Goal: Task Accomplishment & Management: Complete application form

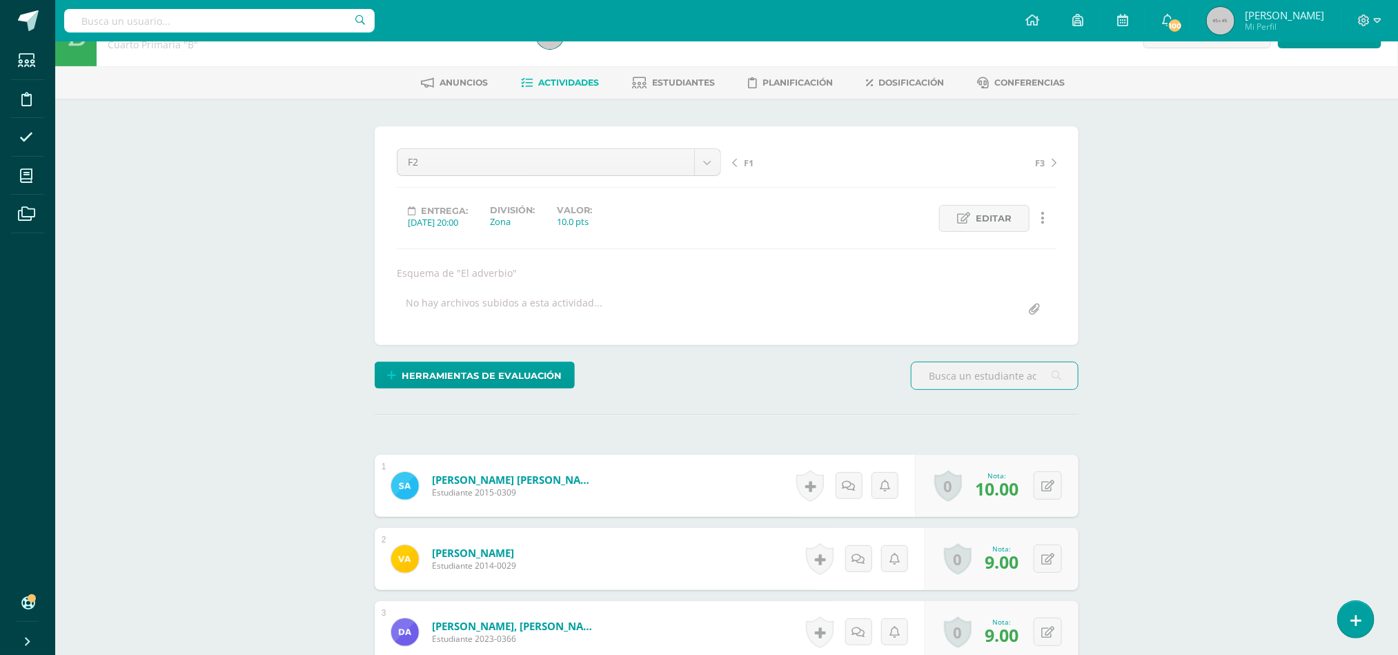
scroll to position [39, 0]
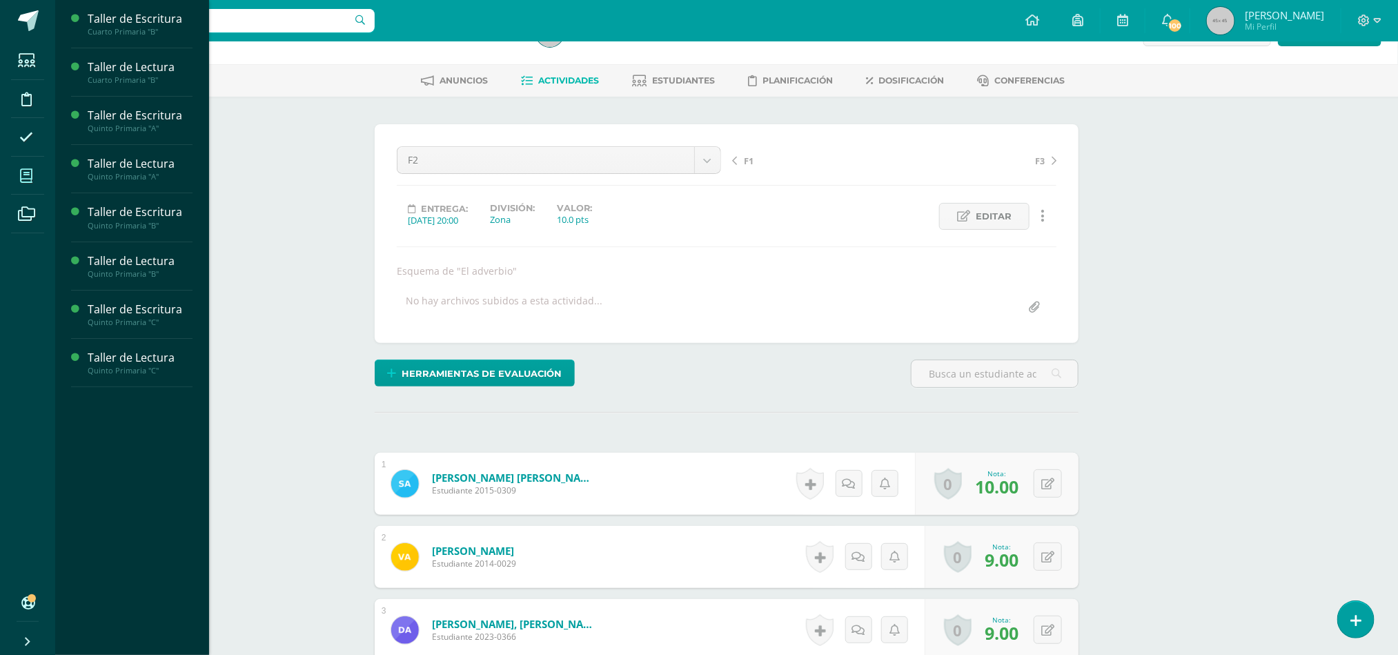
click at [23, 173] on icon at bounding box center [26, 176] width 12 height 14
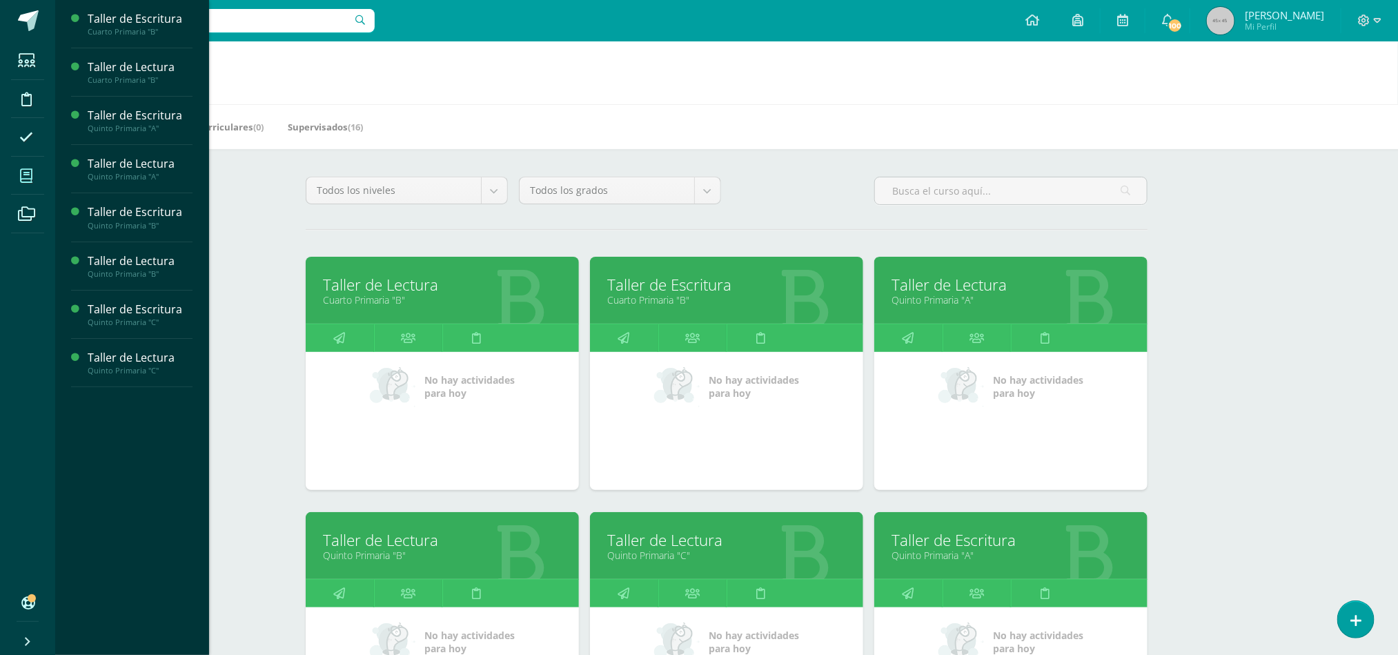
click at [1002, 559] on link "Quinto Primaria "A"" at bounding box center [1011, 555] width 239 height 13
click at [932, 545] on link "Taller de Escritura" at bounding box center [1011, 539] width 239 height 21
click at [949, 549] on link "Quinto Primaria "A"" at bounding box center [1011, 555] width 239 height 13
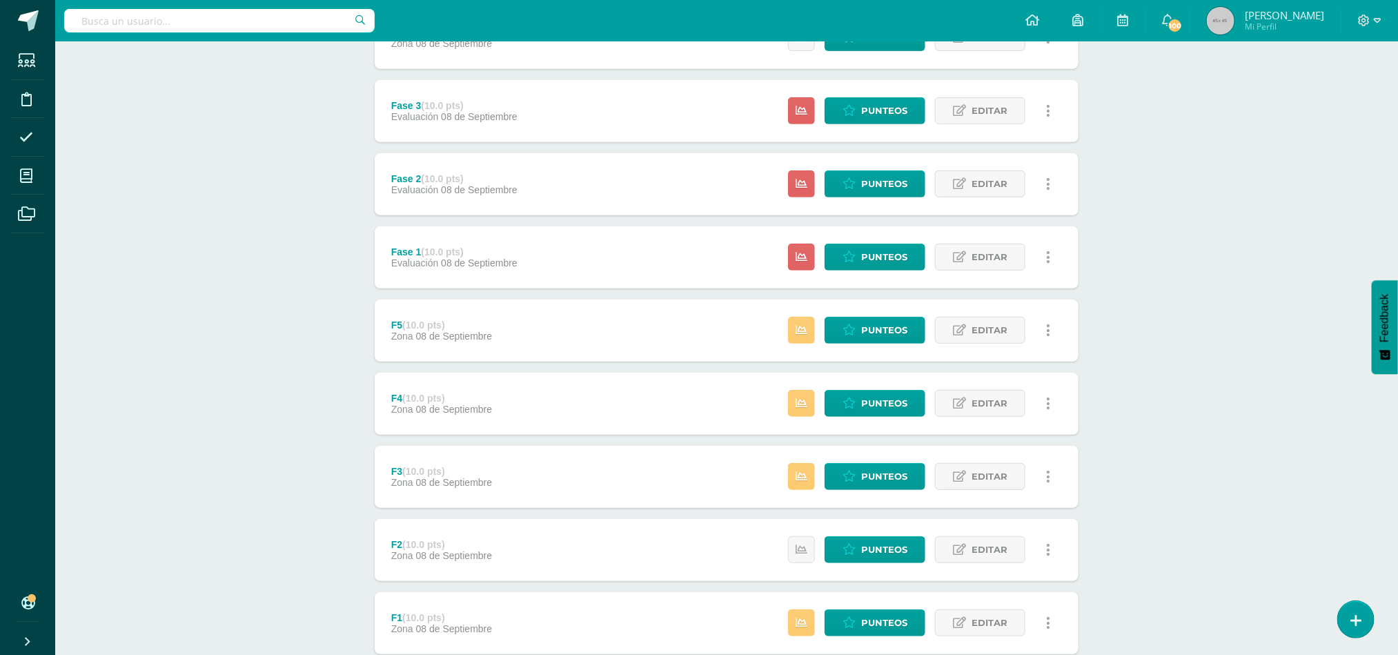
scroll to position [315, 0]
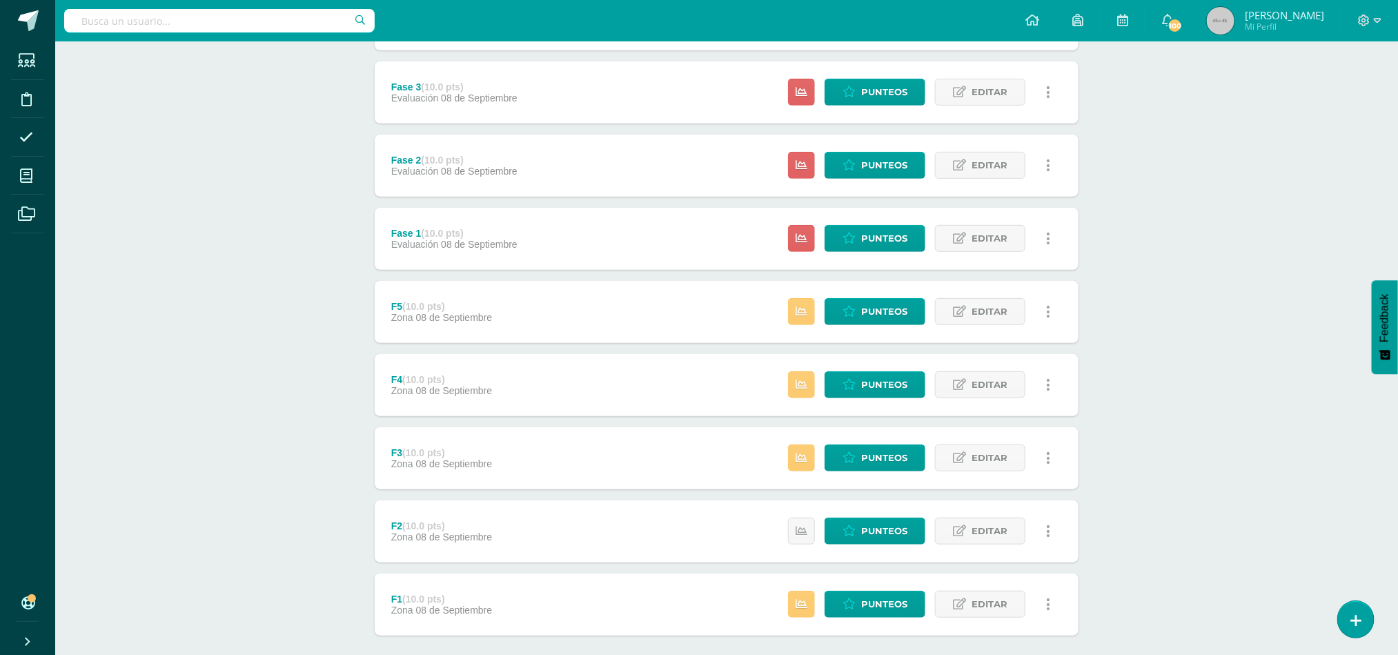
click at [578, 299] on div "F5 (10.0 pts) Zona 08 de Septiembre Estatus de Actividad: 1 Estudiantes sin cal…" at bounding box center [727, 312] width 704 height 62
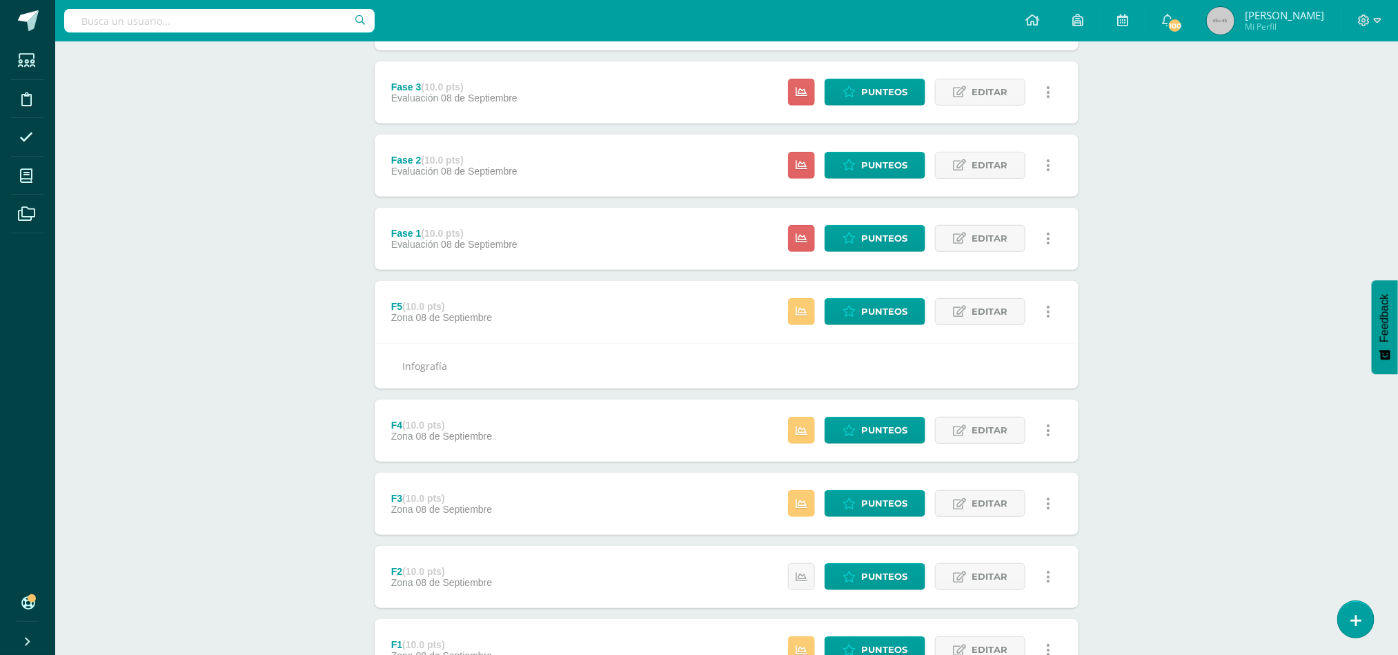
click at [541, 427] on div "F4 (10.0 pts) Zona 08 de Septiembre Estatus de Actividad: 1 Estudiantes sin cal…" at bounding box center [727, 431] width 704 height 62
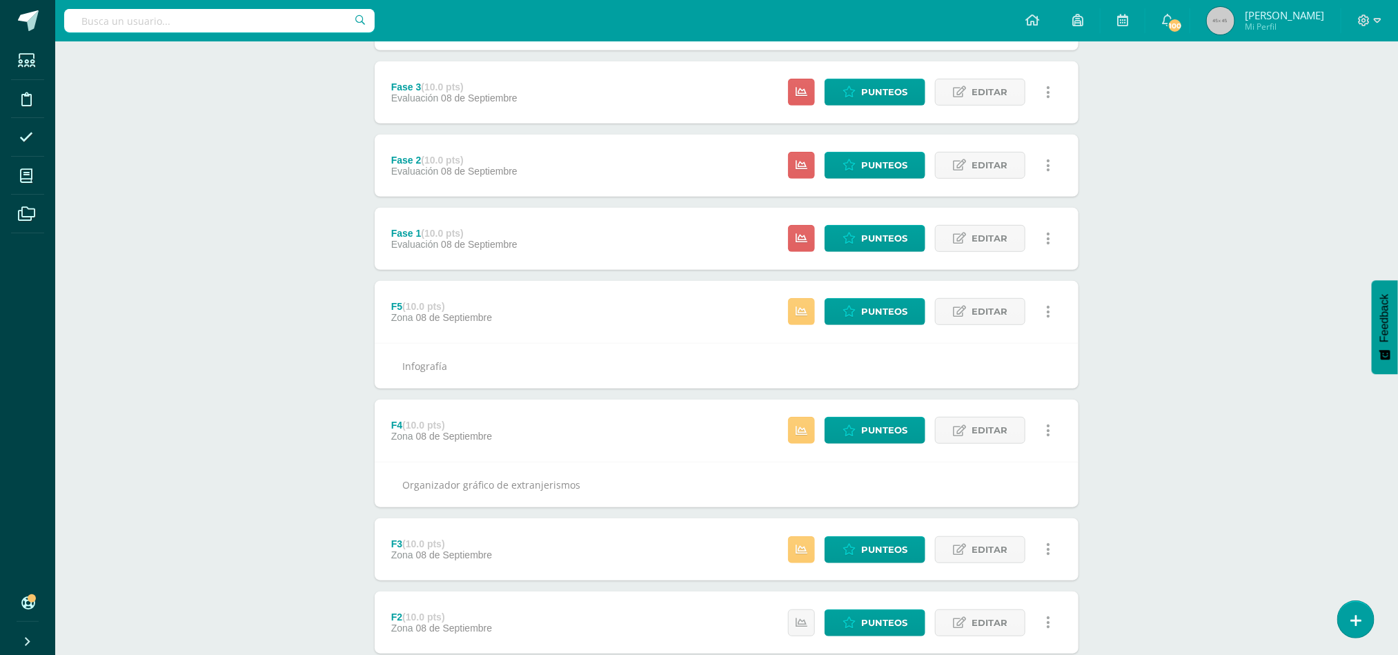
click at [565, 551] on div "F3 (10.0 pts) Zona 08 de Septiembre Estatus de Actividad: 3 Estudiantes sin cal…" at bounding box center [727, 549] width 704 height 62
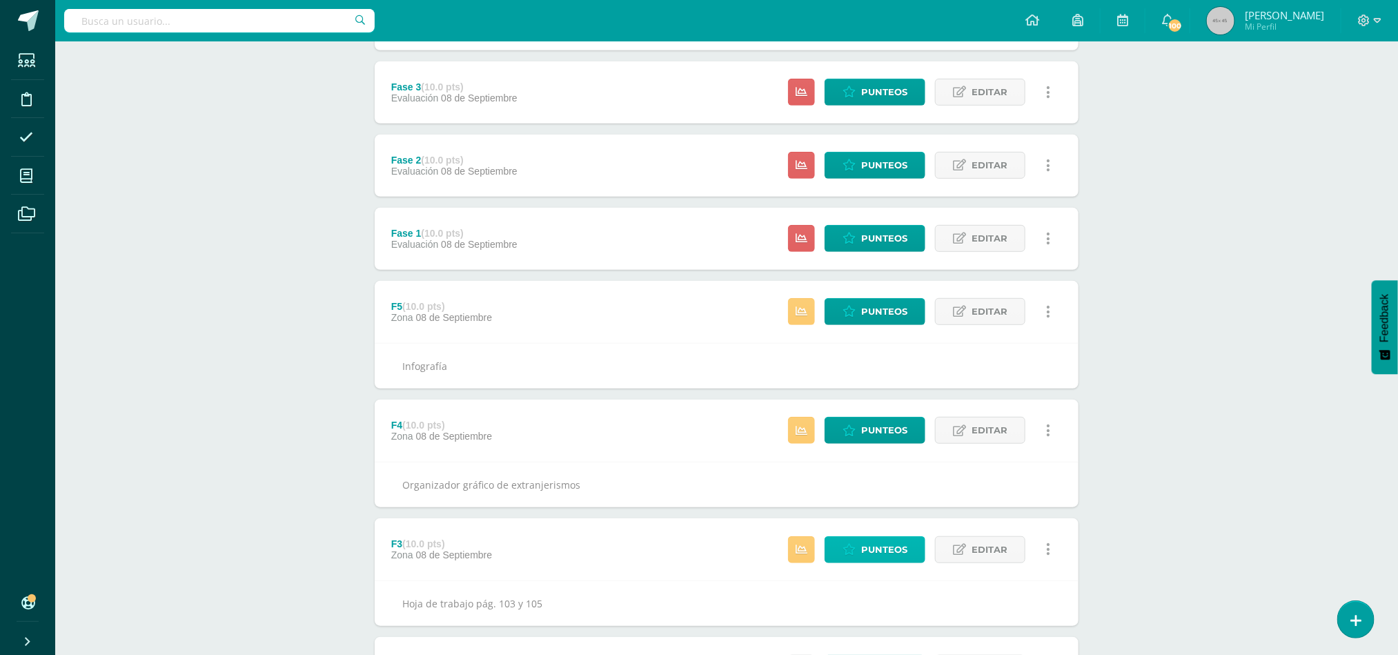
click at [887, 545] on span "Punteos" at bounding box center [884, 550] width 46 height 26
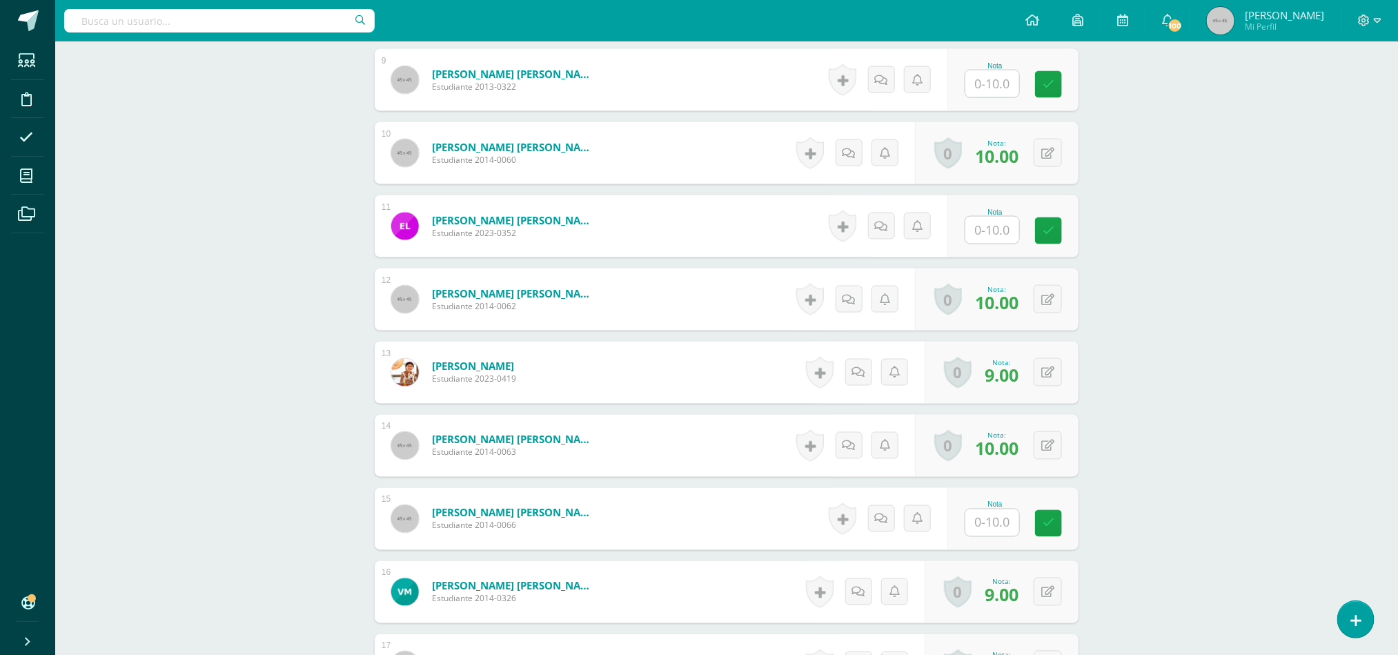
scroll to position [1042, 0]
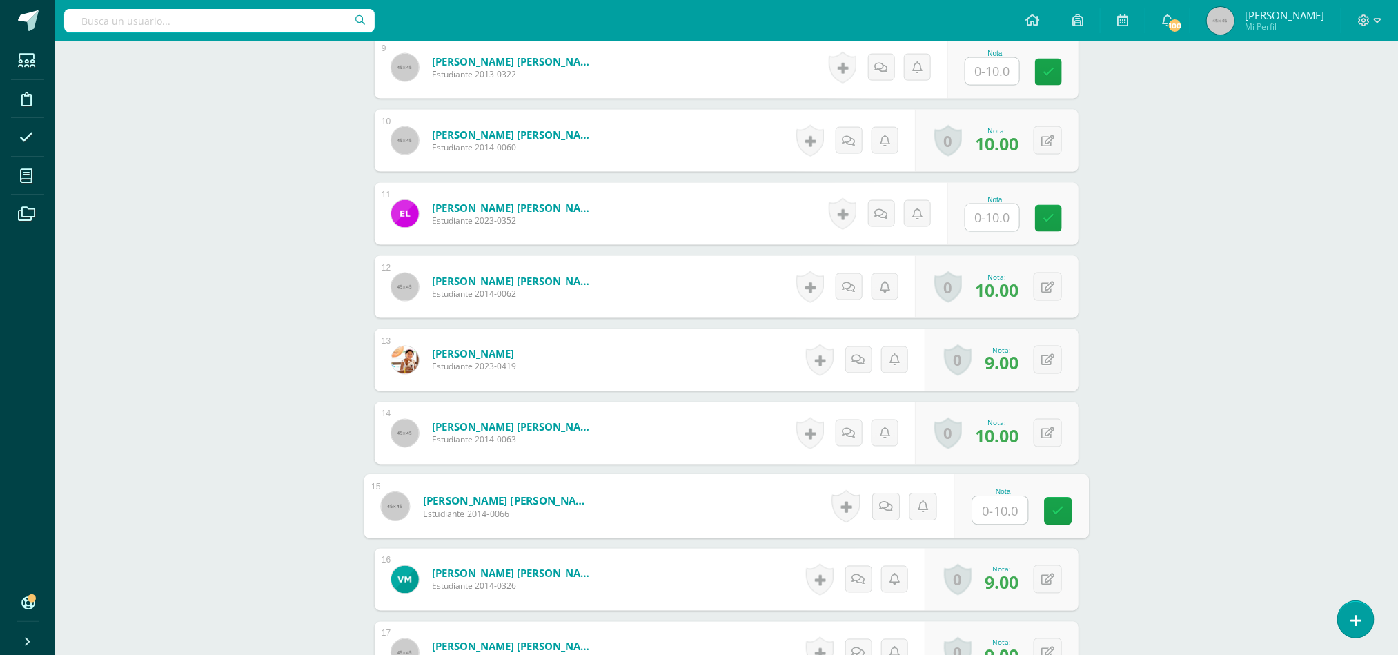
click at [995, 506] on input "text" at bounding box center [1000, 511] width 55 height 28
type input "8"
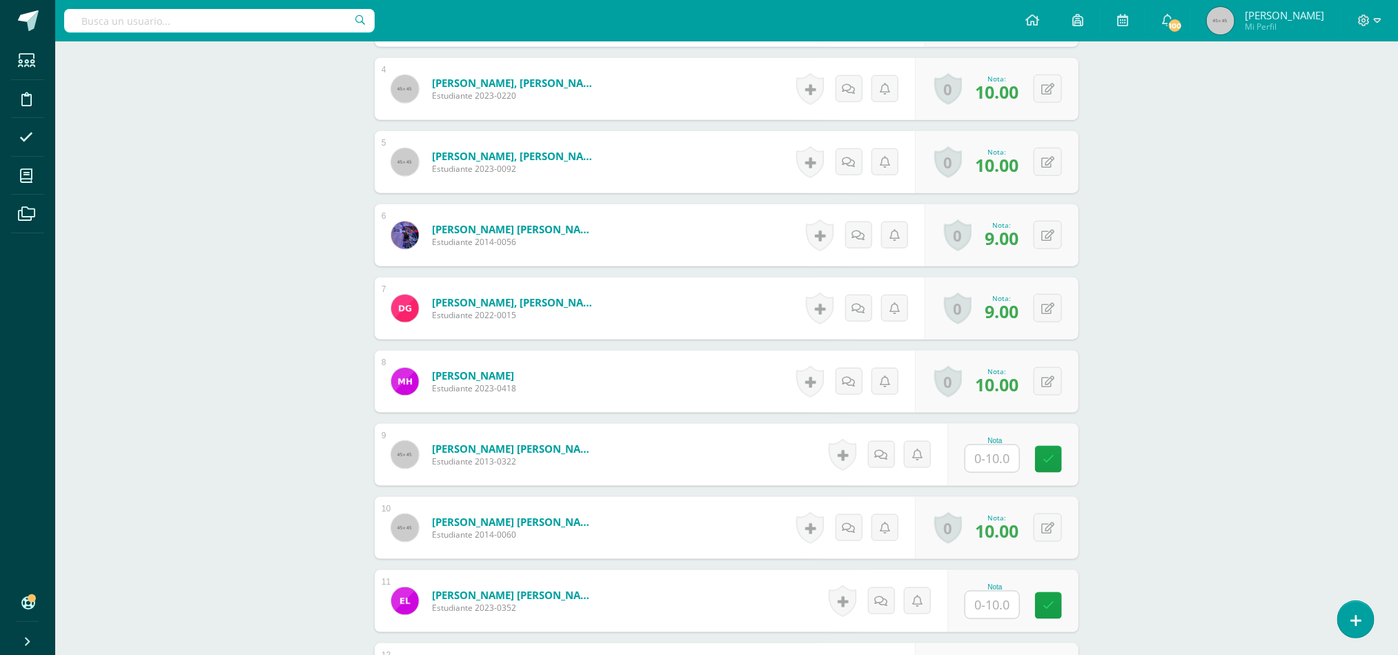
scroll to position [658, 0]
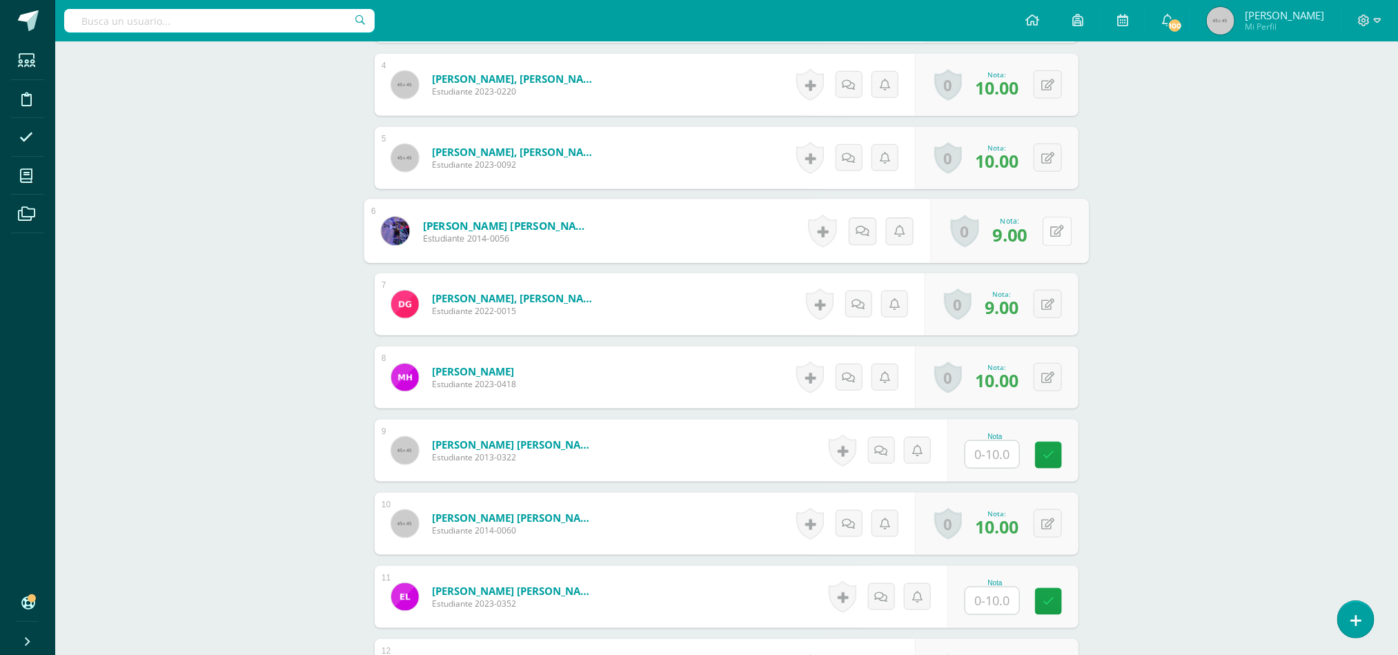
click at [1046, 242] on button at bounding box center [1057, 231] width 29 height 29
type input "10"
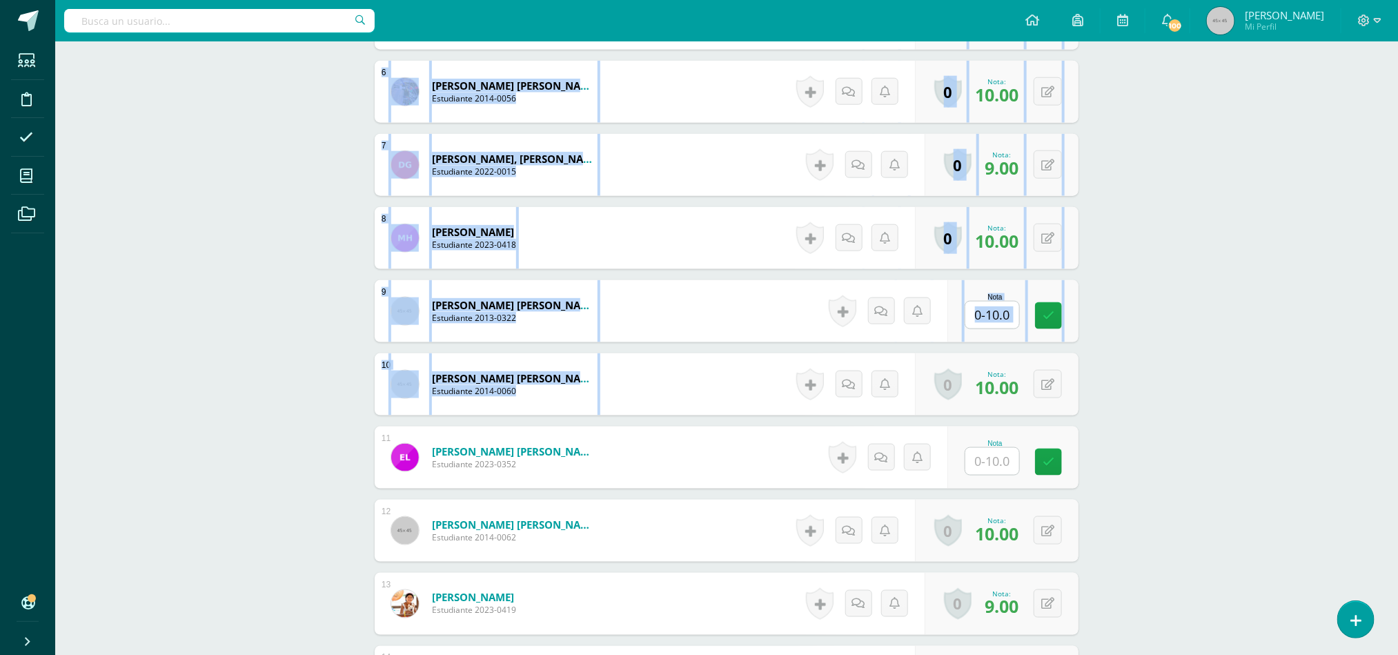
scroll to position [732, 0]
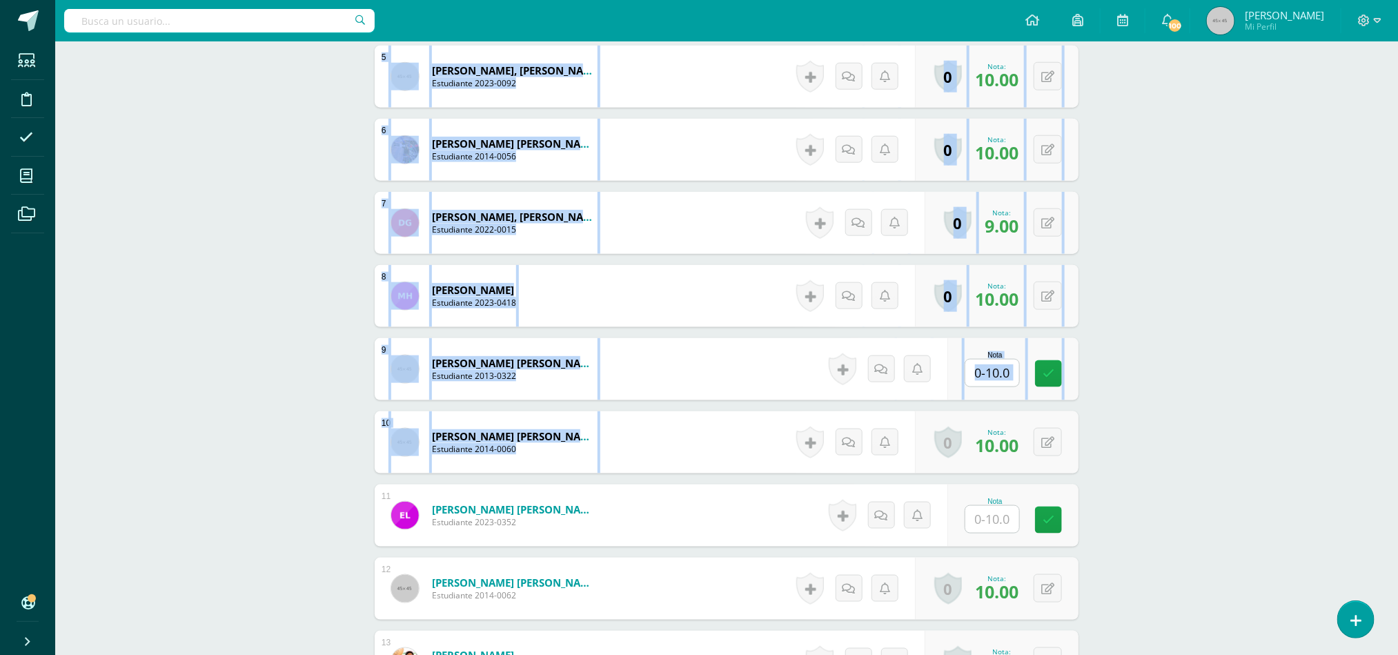
drag, startPoint x: 1394, startPoint y: 354, endPoint x: 1413, endPoint y: 12, distance: 342.2
click at [1398, 12] on html "Estudiantes Disciplina Asistencia Mis cursos Archivos Soporte Ayuda Reportar un…" at bounding box center [699, 458] width 1398 height 2396
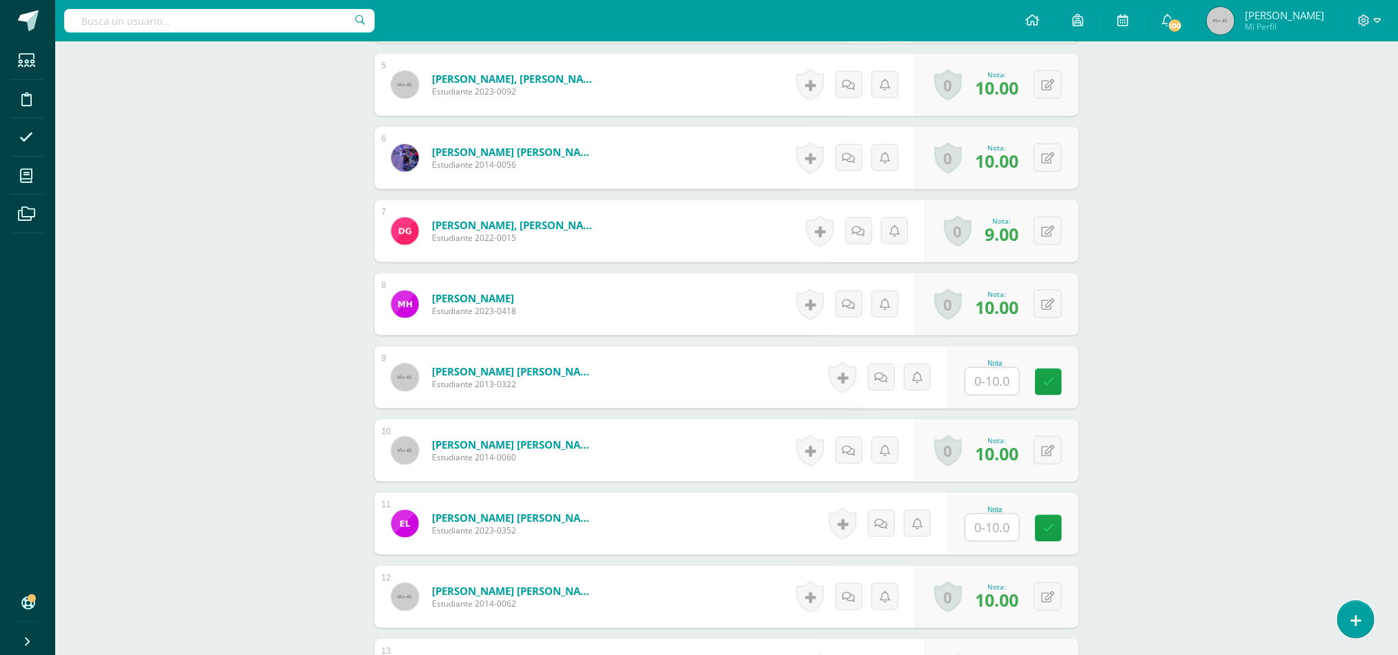
click at [1199, 429] on div "Taller de Escritura Quinto Primaria "A" Herramientas Detalle de asistencias Act…" at bounding box center [726, 487] width 1343 height 2354
click at [997, 384] on input "text" at bounding box center [1000, 382] width 55 height 28
type input "10"
click at [994, 532] on input "text" at bounding box center [1000, 528] width 55 height 28
type input "10"
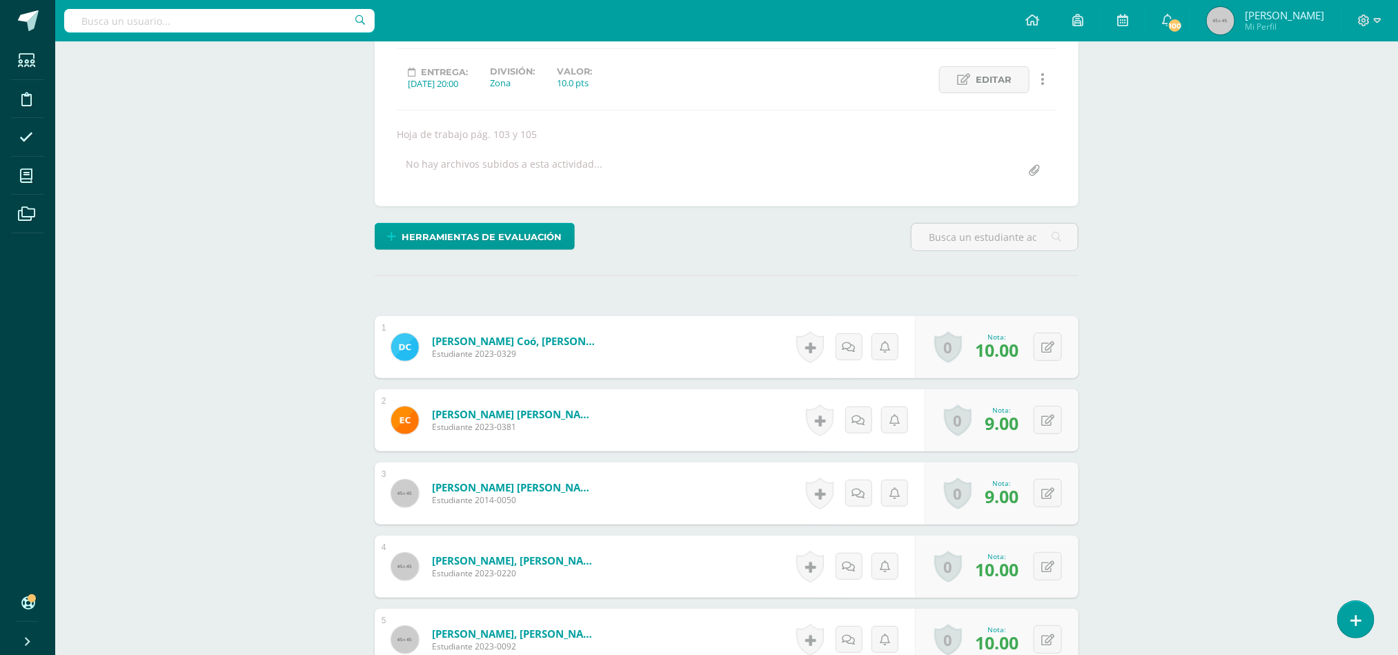
scroll to position [173, 0]
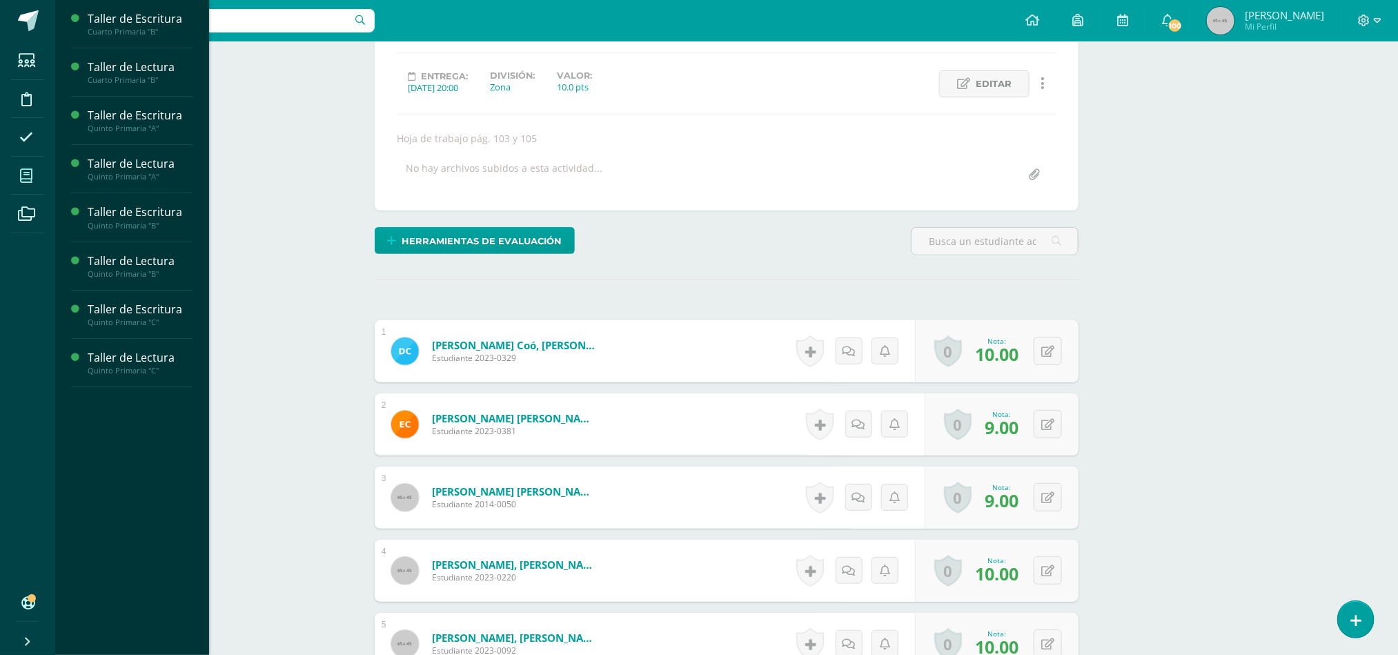
click at [27, 176] on icon at bounding box center [26, 176] width 12 height 14
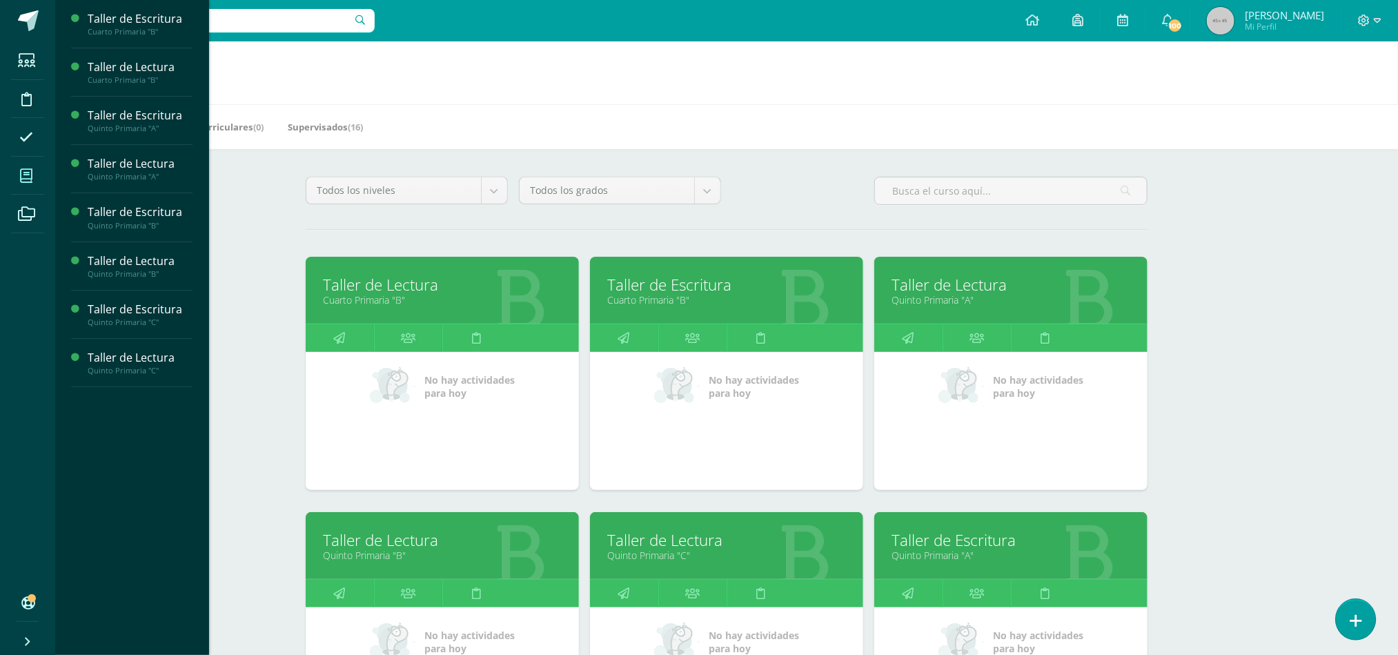
click at [1361, 624] on icon at bounding box center [1356, 621] width 12 height 16
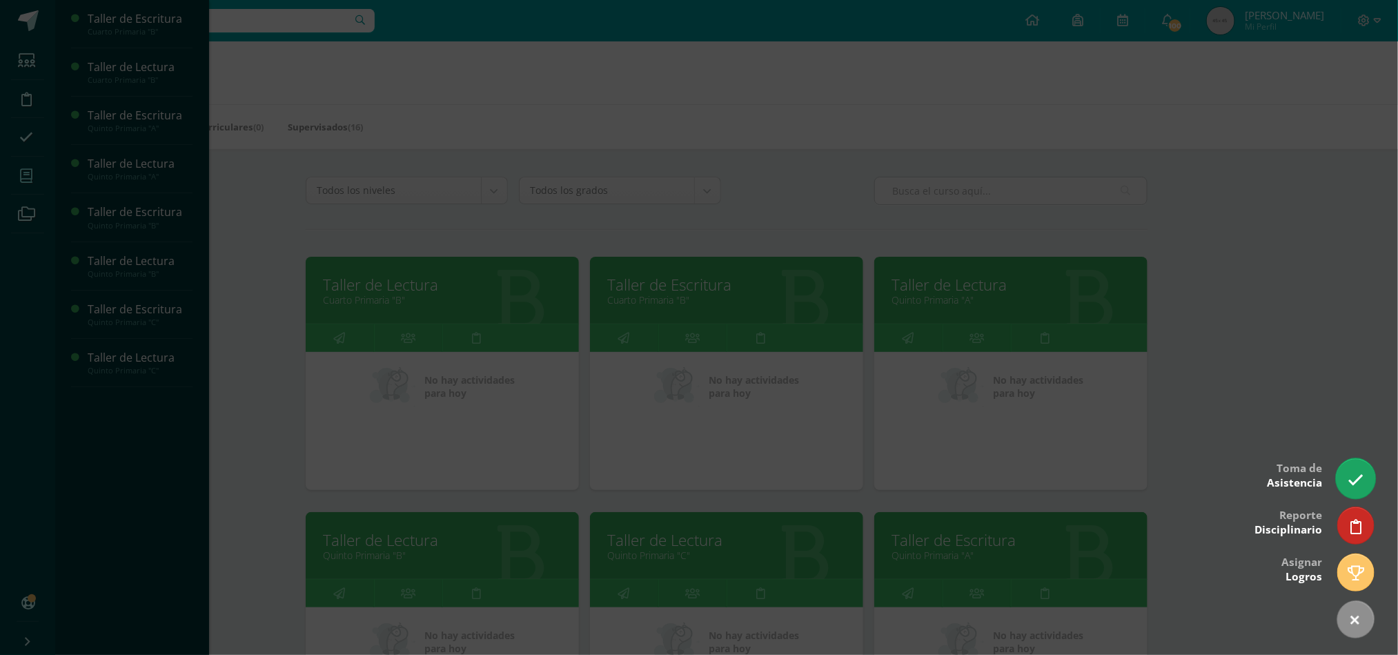
click at [1365, 479] on link at bounding box center [1355, 478] width 39 height 40
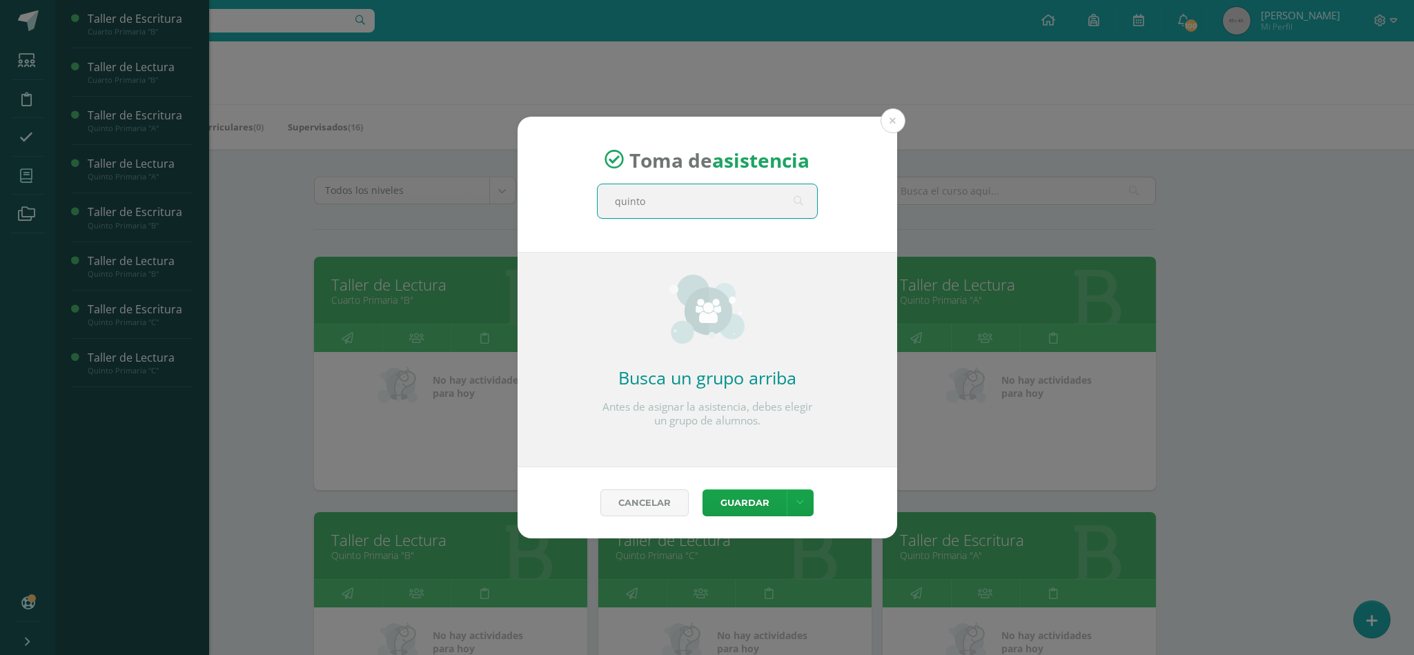
type input "quinto a"
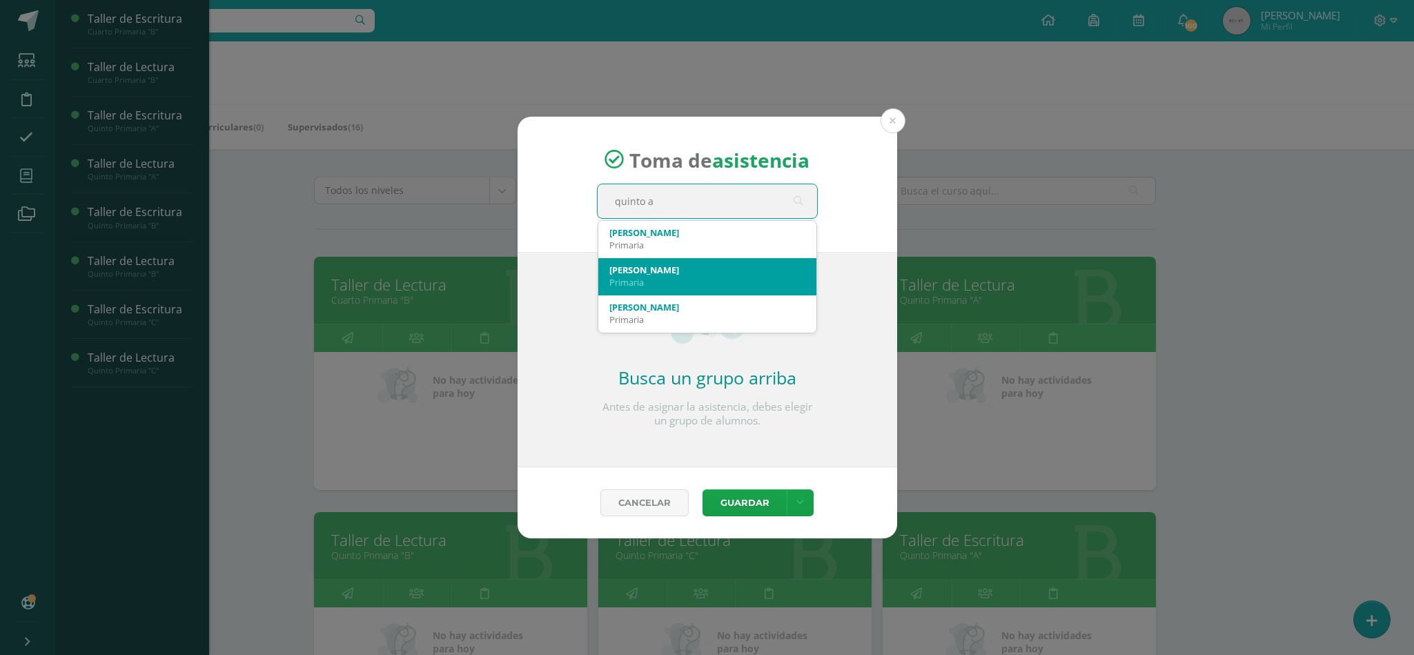
click at [663, 277] on div "Primaria" at bounding box center [707, 282] width 196 height 12
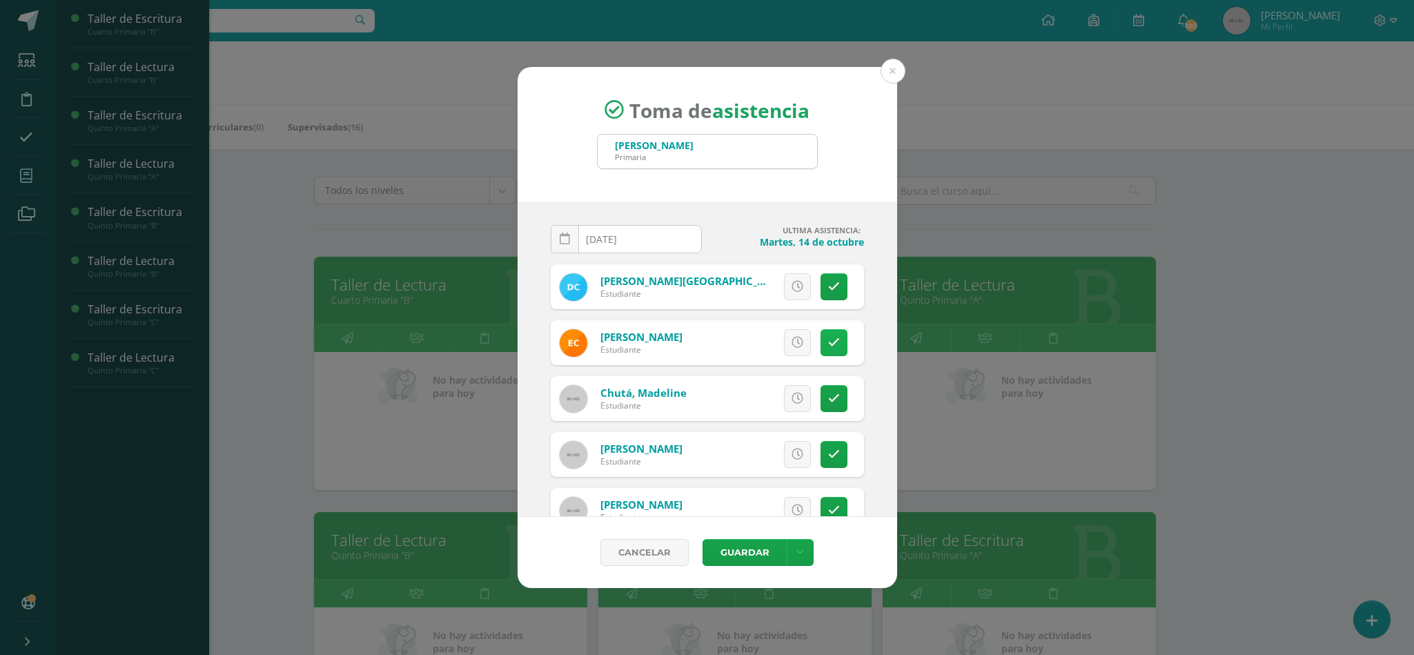
click at [828, 342] on icon at bounding box center [834, 343] width 12 height 12
click at [755, 344] on span "Excusa" at bounding box center [774, 343] width 38 height 26
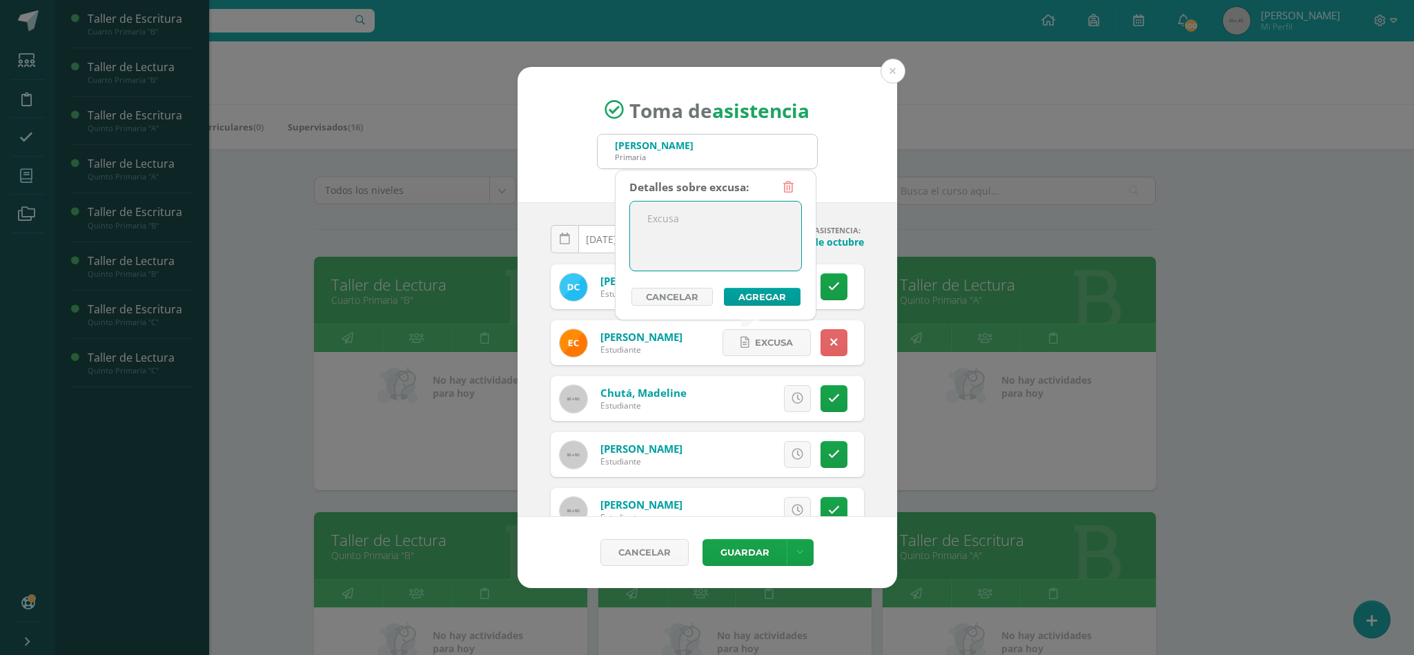
click at [667, 222] on textarea at bounding box center [715, 236] width 171 height 69
type textarea "e"
type textarea "Enferma"
click at [740, 299] on button "Agregar" at bounding box center [762, 297] width 77 height 18
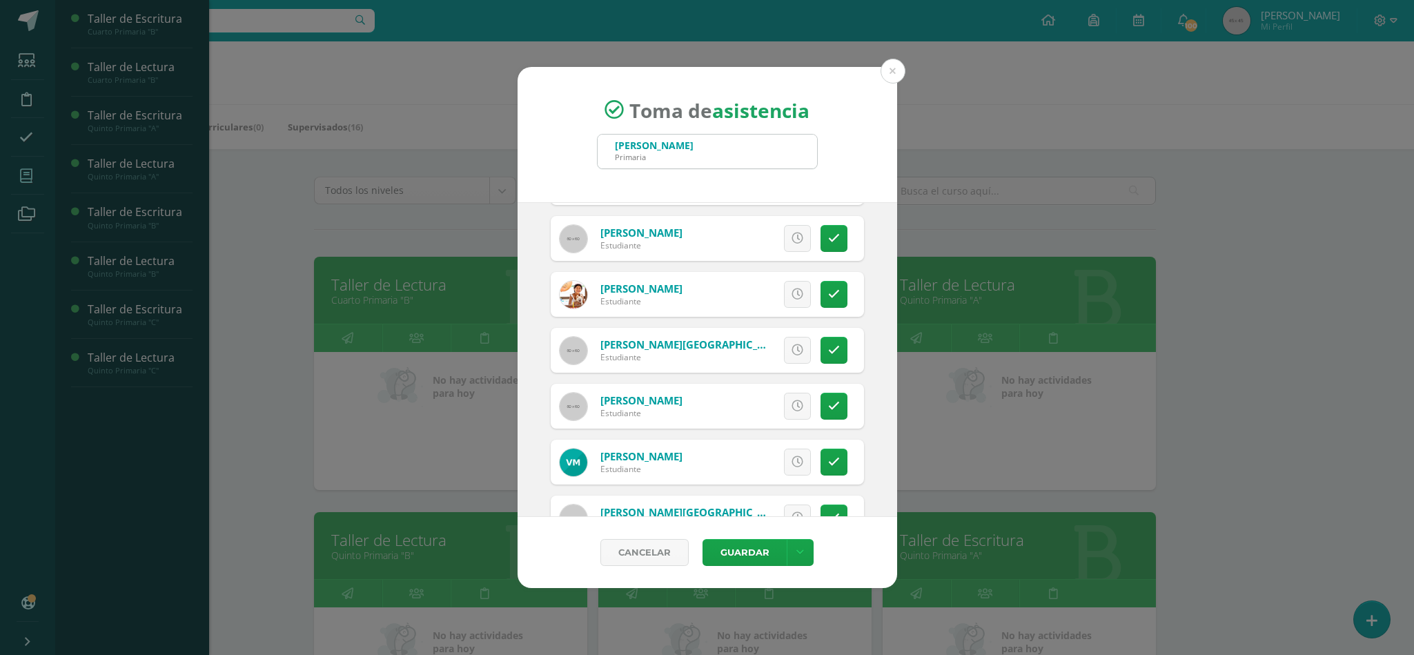
scroll to position [704, 0]
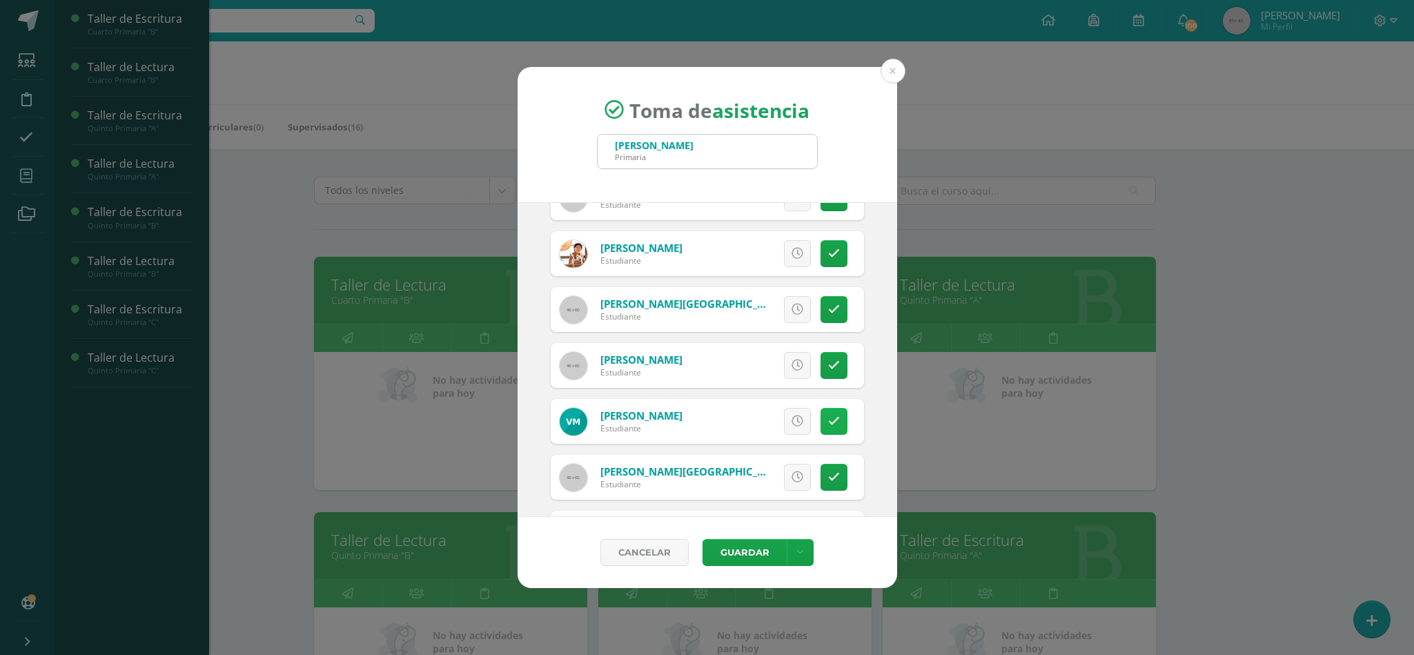
click at [822, 429] on link at bounding box center [834, 421] width 27 height 27
click at [755, 422] on span "Excusa" at bounding box center [774, 422] width 38 height 26
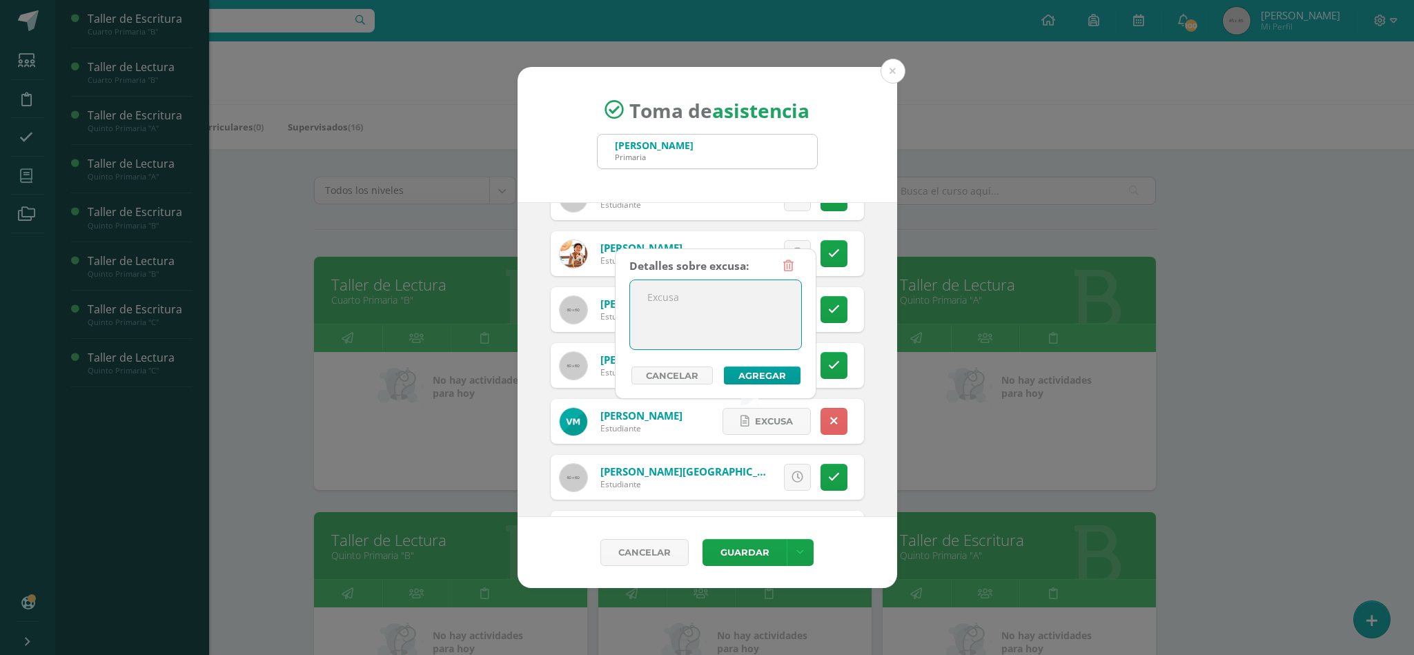
click at [674, 300] on textarea at bounding box center [715, 314] width 171 height 69
click at [728, 296] on textarea "Enfermo" at bounding box center [715, 314] width 171 height 69
type textarea "E"
type textarea "Permiso"
click at [760, 377] on button "Agregar" at bounding box center [762, 376] width 77 height 18
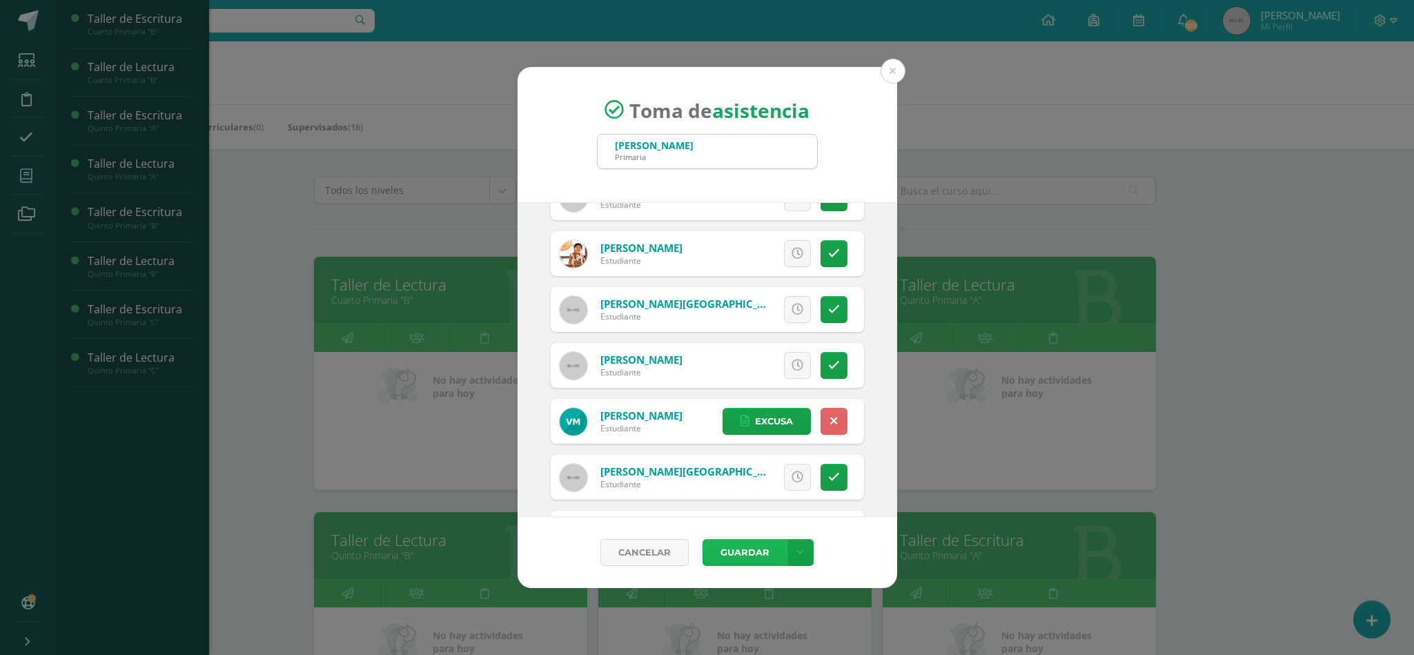
click at [739, 547] on button "Guardar" at bounding box center [745, 552] width 84 height 27
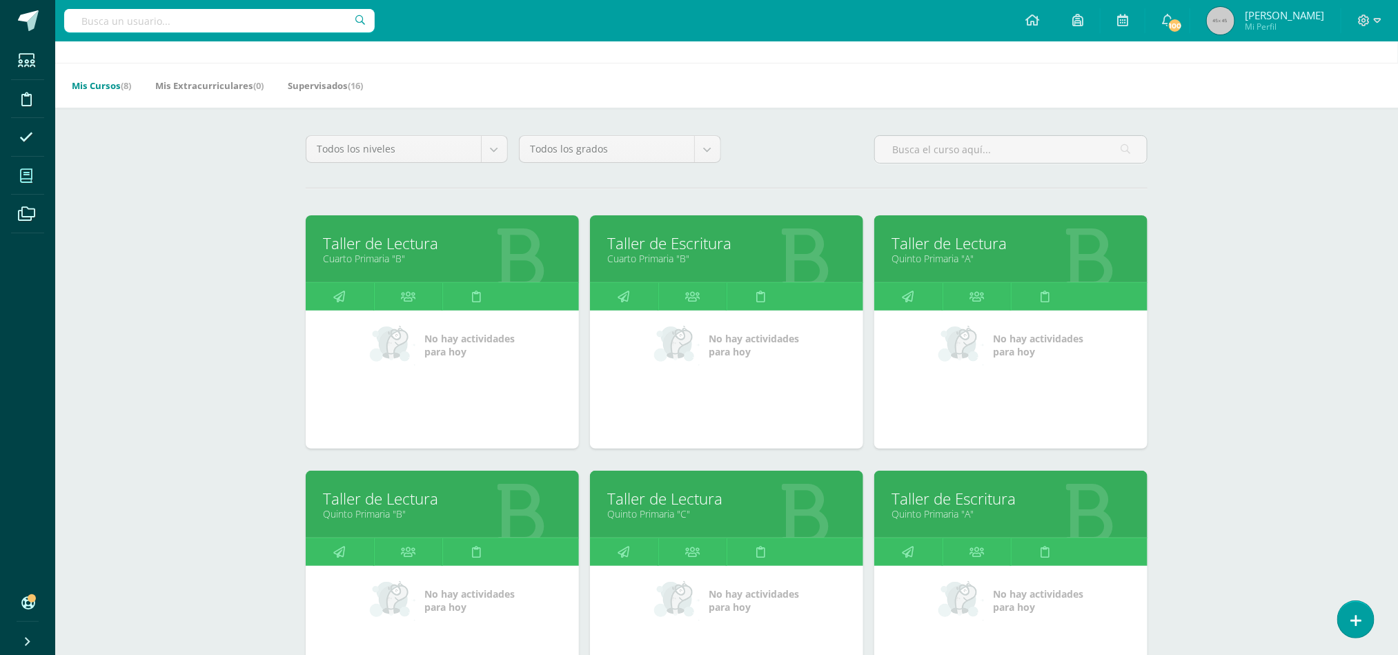
scroll to position [83, 0]
